Goal: Information Seeking & Learning: Learn about a topic

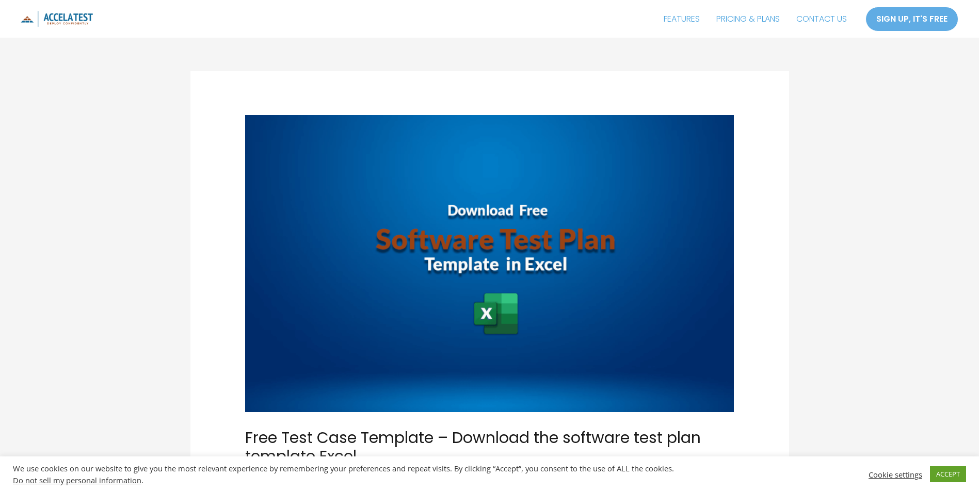
click at [74, 20] on img at bounding box center [57, 19] width 72 height 16
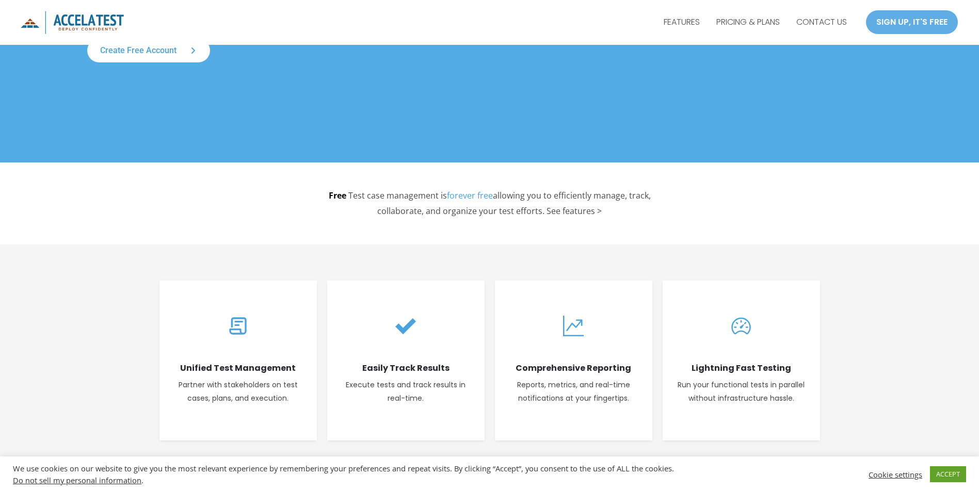
scroll to position [258, 0]
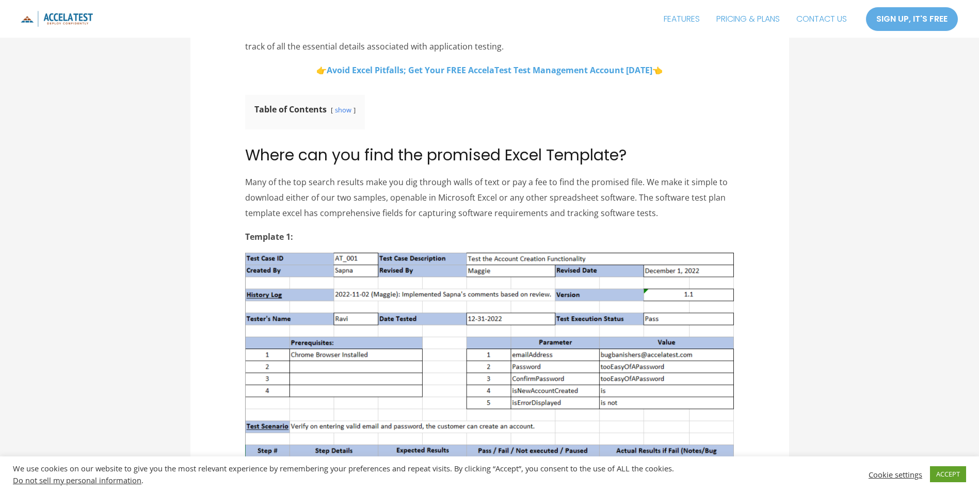
scroll to position [671, 0]
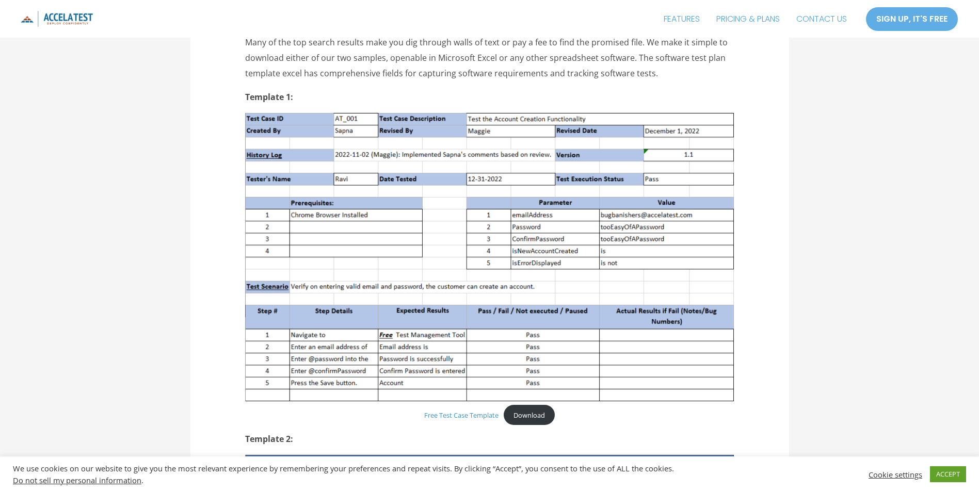
click at [456, 415] on link "Free Test Case Template" at bounding box center [461, 415] width 74 height 9
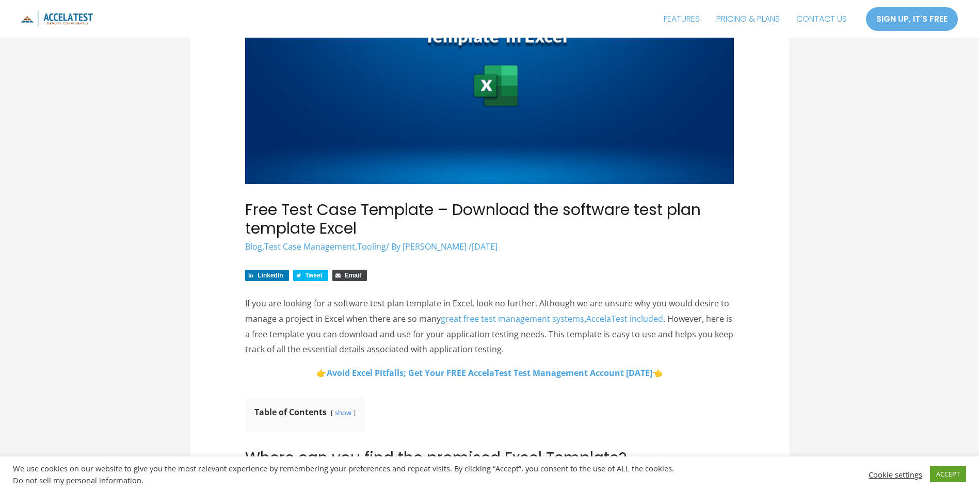
scroll to position [103, 0]
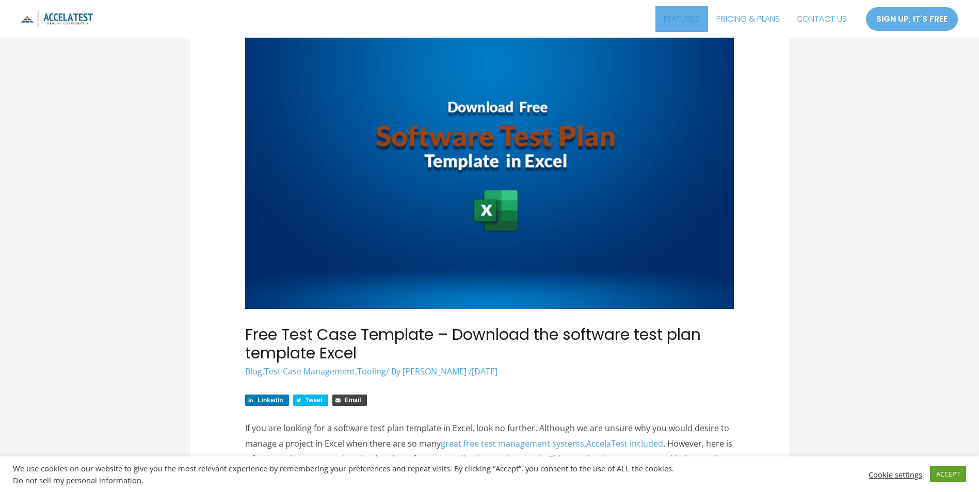
click at [665, 18] on link "FEATURES" at bounding box center [681, 19] width 53 height 26
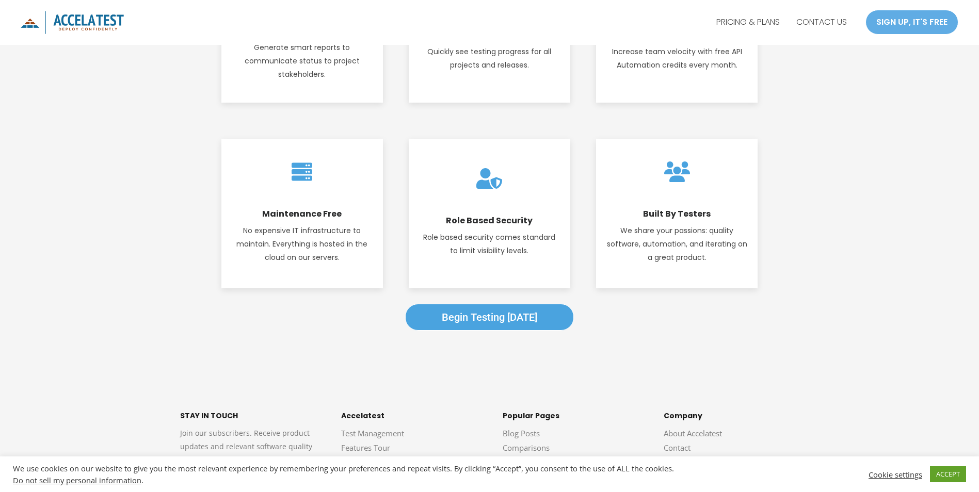
scroll to position [1523, 0]
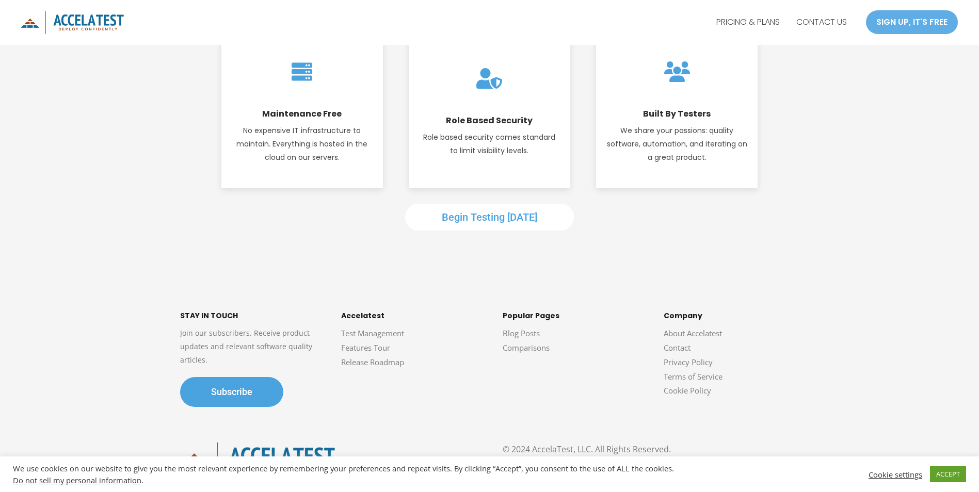
click at [518, 219] on span "Begin Testing Today" at bounding box center [489, 217] width 95 height 12
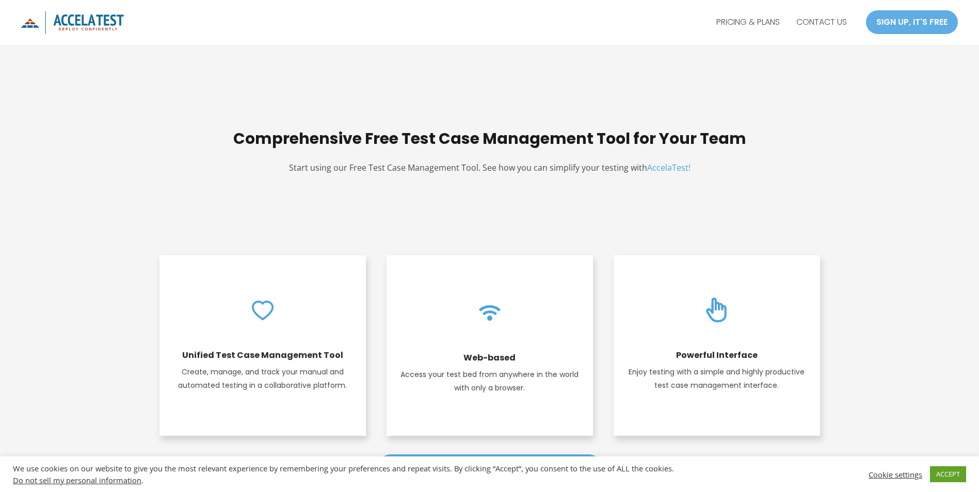
scroll to position [0, 0]
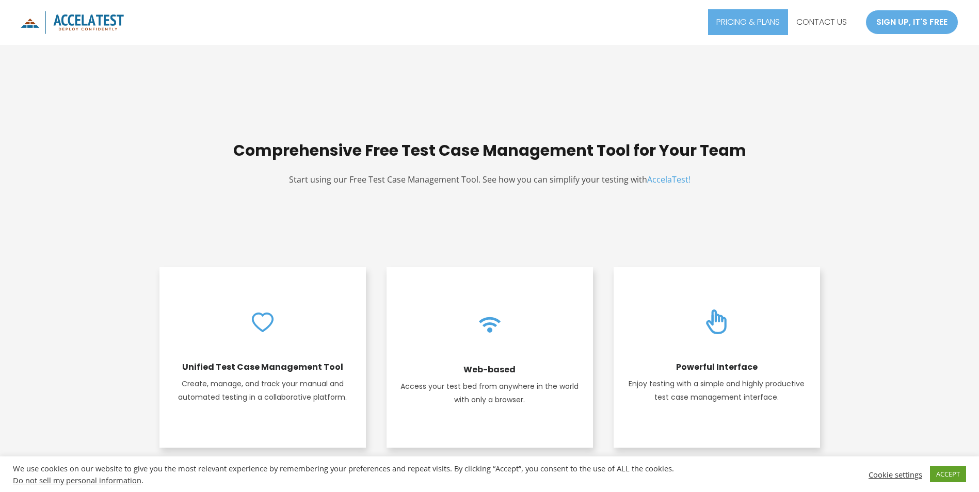
click at [770, 19] on link "PRICING & PLANS" at bounding box center [748, 22] width 80 height 26
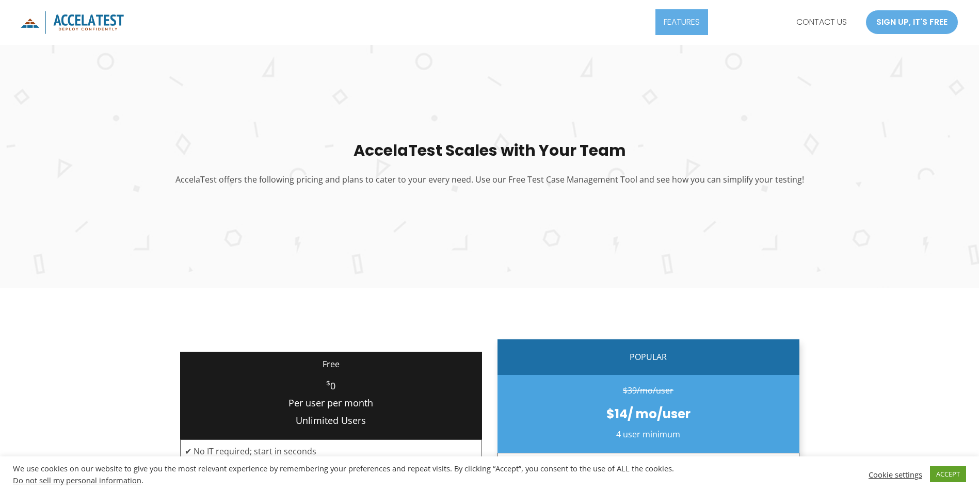
click at [669, 24] on link "FEATURES" at bounding box center [681, 22] width 53 height 26
